Goal: Task Accomplishment & Management: Complete application form

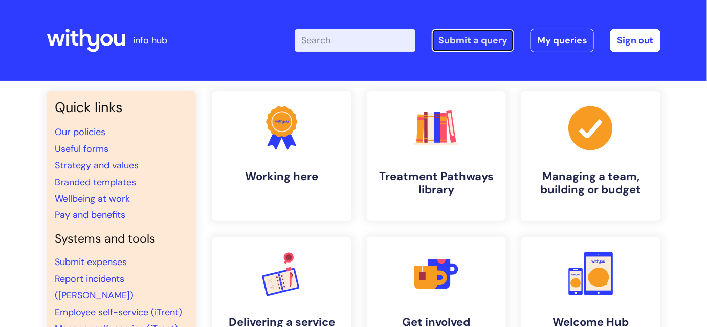
drag, startPoint x: 45, startPoint y: 1, endPoint x: 472, endPoint y: 45, distance: 429.0
click at [472, 45] on link "Submit a query" at bounding box center [473, 41] width 82 height 24
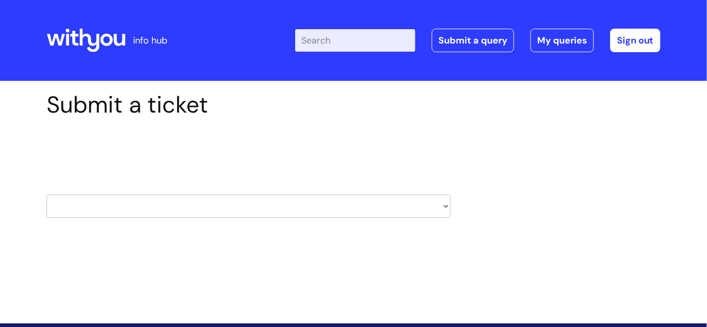
click at [442, 211] on select "HR / People IT and Support Clinical Drug Alerts Finance Accounts Data Support T…" at bounding box center [249, 206] width 404 height 24
select select "property_&_estates"
click at [47, 194] on select "HR / People IT and Support Clinical Drug Alerts Finance Accounts Data Support T…" at bounding box center [249, 206] width 404 height 24
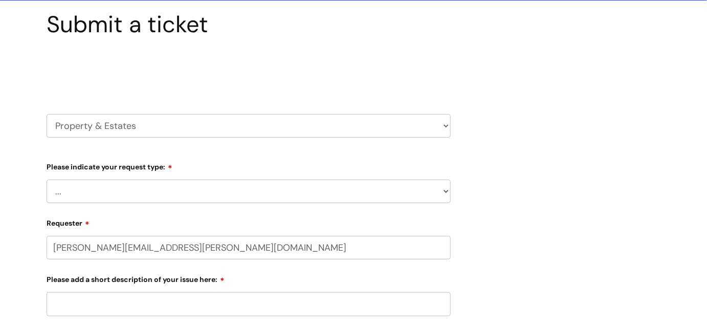
scroll to position [93, 0]
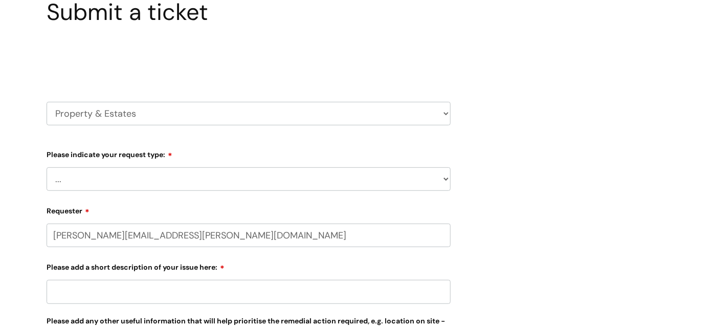
click at [249, 181] on select "... Facilities Support Lease/ Tenancy Agreements Health & Safety and Environmen…" at bounding box center [249, 179] width 404 height 24
select select "Facilities Support"
click at [47, 167] on select "... Facilities Support Lease/ Tenancy Agreements Health & Safety and Environmen…" at bounding box center [249, 179] width 404 height 24
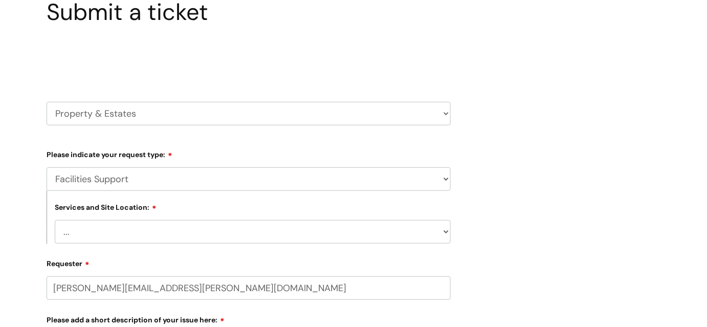
click at [259, 232] on select "... Cleethorpes Darlington Tubwell Darlington Coniscliffe Grimsby Preston Redca…" at bounding box center [253, 232] width 396 height 24
select select "Grimsby"
click at [55, 220] on select "... Cleethorpes Darlington Tubwell Darlington Coniscliffe Grimsby Preston Redca…" at bounding box center [253, 232] width 396 height 24
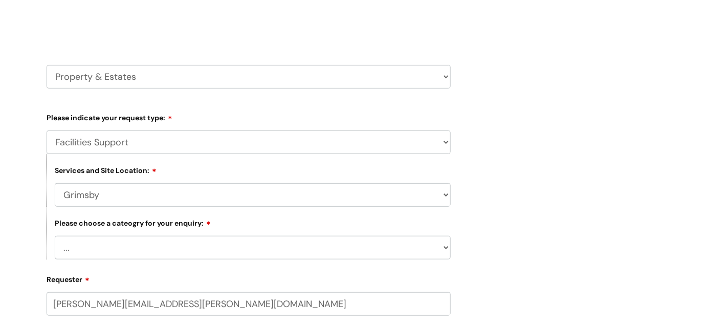
scroll to position [186, 0]
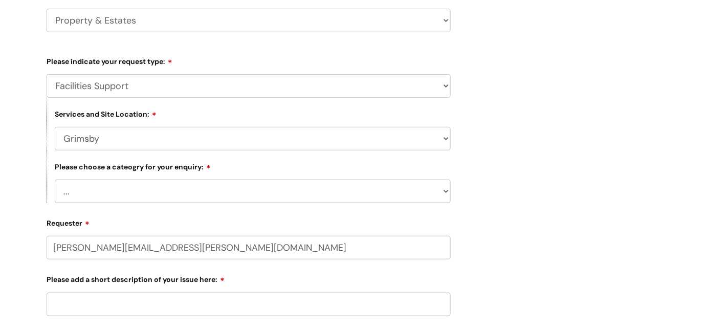
click at [311, 188] on select "... Electrical and Lighting Plumbing and Drainage Heating and Cooling Fixtures,…" at bounding box center [253, 192] width 396 height 24
select select "Fixtures, Fittings, and Furniture"
click at [55, 180] on select "... Electrical and Lighting Plumbing and Drainage Heating and Cooling Fixtures,…" at bounding box center [253, 192] width 396 height 24
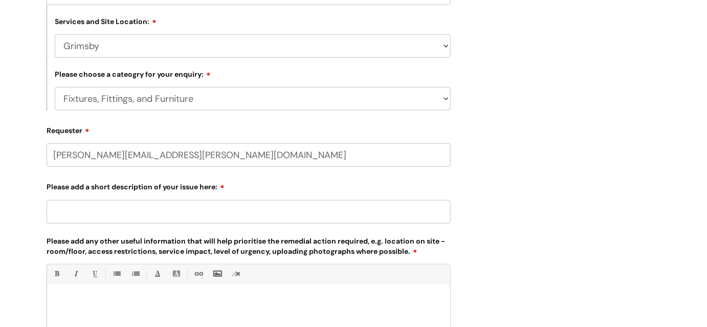
scroll to position [279, 0]
click at [166, 218] on input "Please add a short description of your issue here:" at bounding box center [249, 212] width 404 height 24
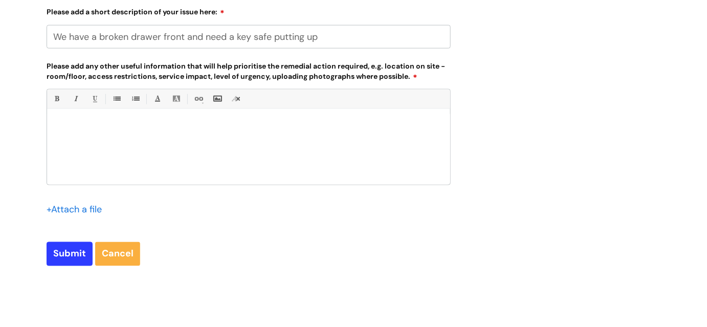
scroll to position [465, 0]
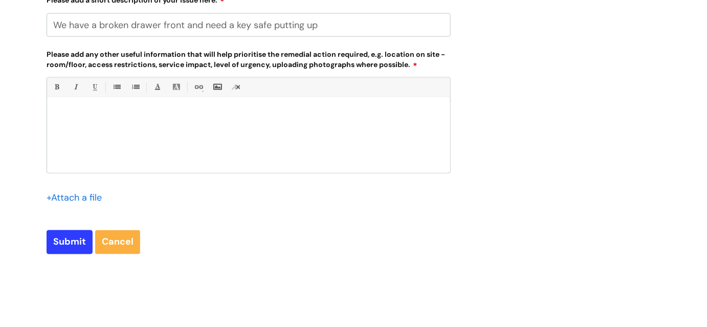
type input "We have a broken drawer front and need a key safe putting up"
click at [78, 108] on div at bounding box center [248, 137] width 403 height 71
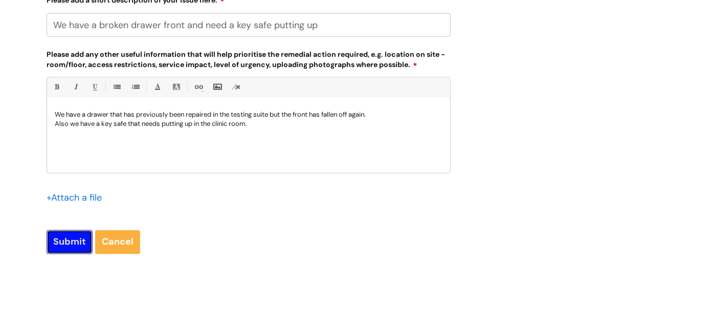
click at [62, 248] on input "Submit" at bounding box center [70, 242] width 46 height 24
type input "Please Wait..."
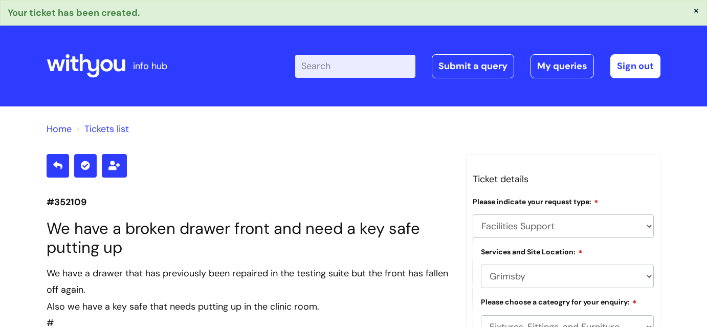
select select "Facilities Support"
select select "Grimsby"
select select "Fixtures, Fittings, and Furniture"
